Goal: Information Seeking & Learning: Learn about a topic

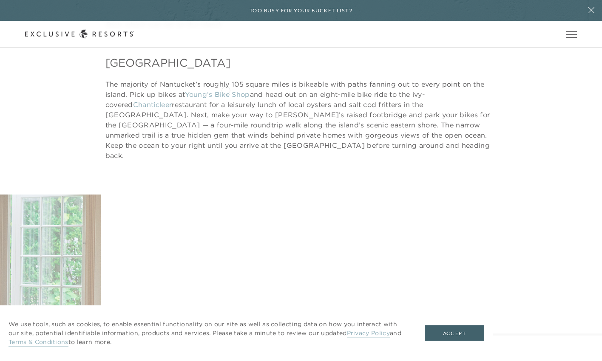
scroll to position [593, 0]
click at [373, 194] on figure "Biking around the island is a rite of passage" at bounding box center [301, 329] width 384 height 270
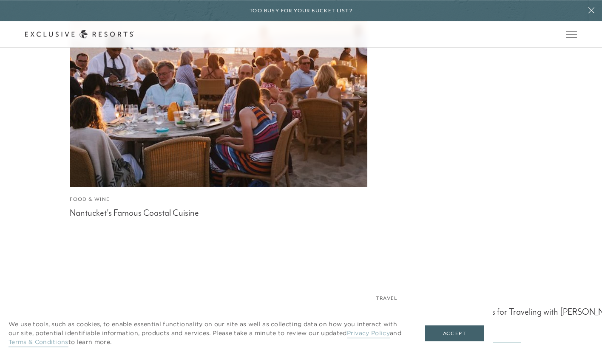
scroll to position [2335, 0]
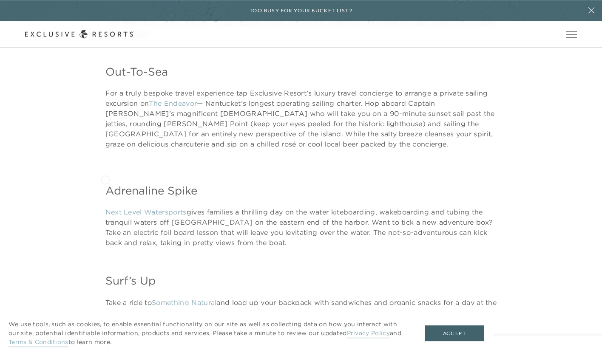
scroll to position [1171, 0]
click at [181, 48] on header "Skip to main content Too busy for your bucket list? Not a bucket list. A bluepr…" at bounding box center [301, 24] width 602 height 48
click at [182, 48] on header "Skip to main content Too busy for your bucket list? Not a bucket list. A bluepr…" at bounding box center [301, 24] width 602 height 48
click at [173, 48] on header "Skip to main content Too busy for your bucket list? Not a bucket list. A bluepr…" at bounding box center [301, 24] width 602 height 48
drag, startPoint x: 156, startPoint y: 62, endPoint x: 210, endPoint y: 63, distance: 54.8
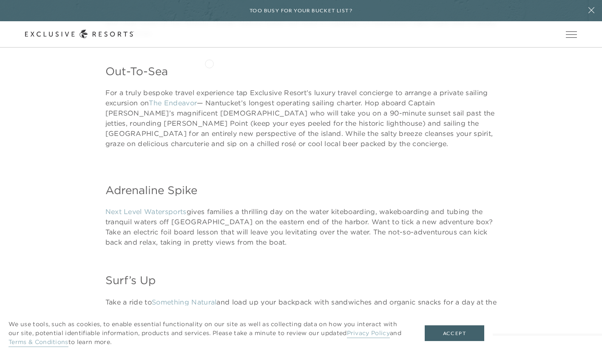
click at [210, 48] on header "Skip to main content Too busy for your bucket list? Not a bucket list. A bluepr…" at bounding box center [301, 24] width 602 height 48
drag, startPoint x: 186, startPoint y: 61, endPoint x: 132, endPoint y: 65, distance: 54.6
click at [136, 48] on header "Skip to main content Too busy for your bucket list? Not a bucket list. A bluepr…" at bounding box center [301, 24] width 602 height 48
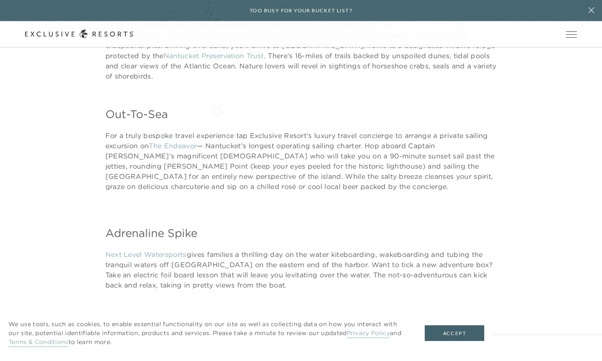
scroll to position [1120, 0]
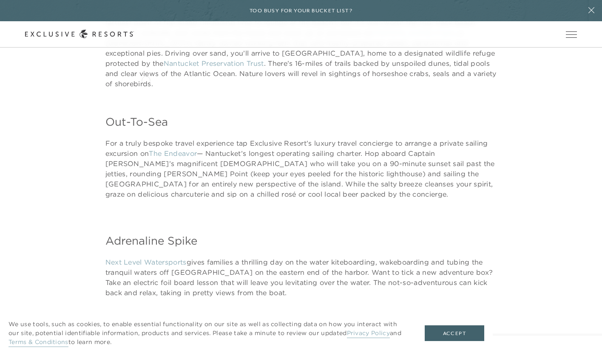
drag, startPoint x: 145, startPoint y: 79, endPoint x: 148, endPoint y: 85, distance: 5.7
click at [145, 114] on h4 "Out-To-Sea" at bounding box center [300, 121] width 391 height 15
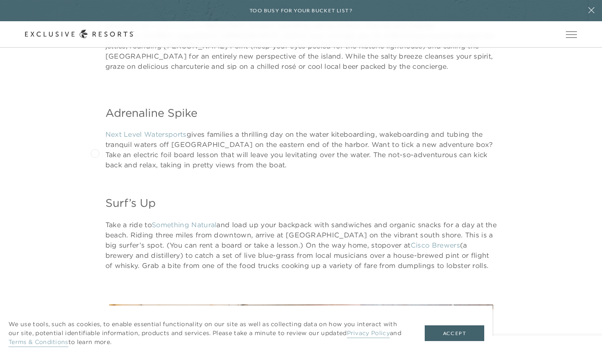
scroll to position [1250, 0]
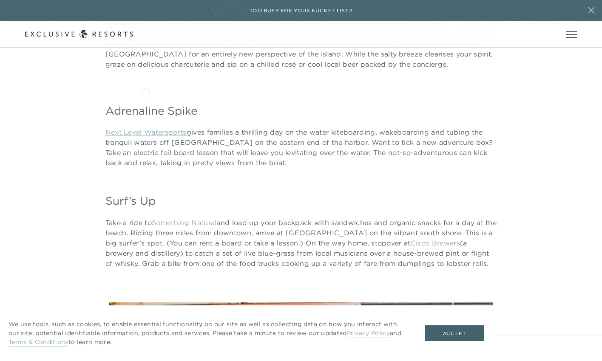
click at [145, 128] on link "Next Level Watersports" at bounding box center [145, 132] width 81 height 9
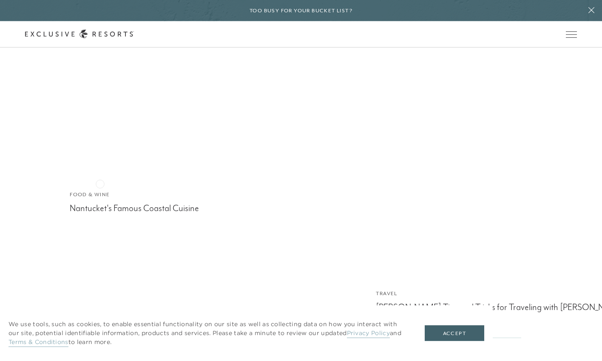
scroll to position [2335, 0]
